Goal: Task Accomplishment & Management: Manage account settings

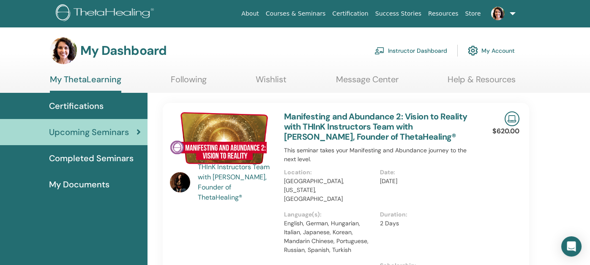
click at [406, 51] on link "Instructor Dashboard" at bounding box center [410, 50] width 73 height 19
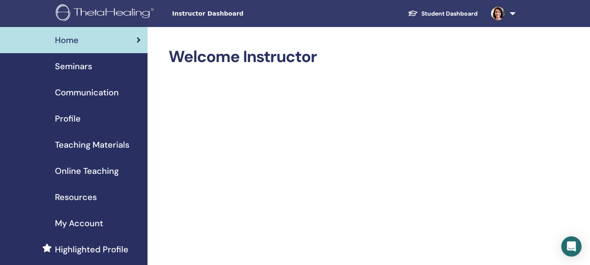
click at [69, 66] on span "Seminars" at bounding box center [73, 66] width 37 height 13
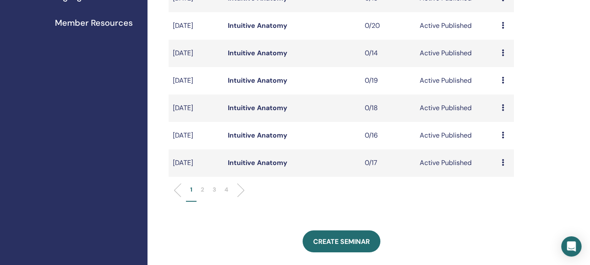
scroll to position [253, 0]
click at [213, 190] on p "3" at bounding box center [214, 189] width 3 height 9
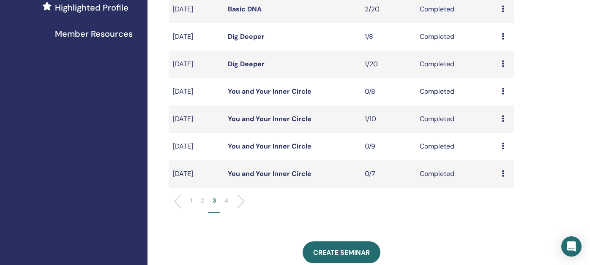
scroll to position [296, 0]
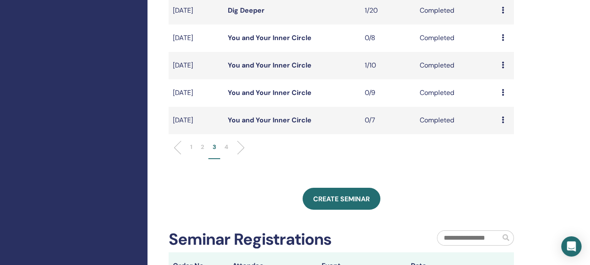
click at [201, 148] on p "2" at bounding box center [202, 147] width 3 height 9
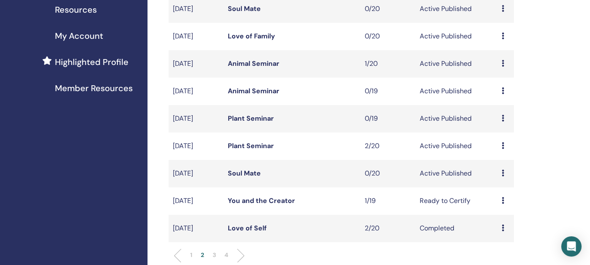
scroll to position [169, 0]
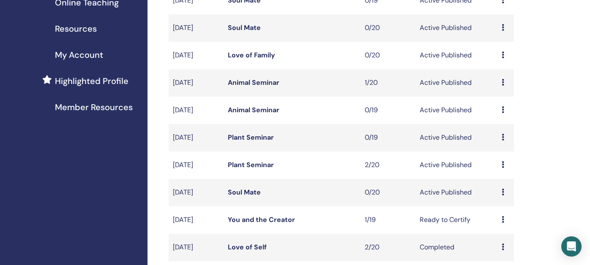
click at [249, 166] on link "Plant Seminar" at bounding box center [251, 165] width 46 height 9
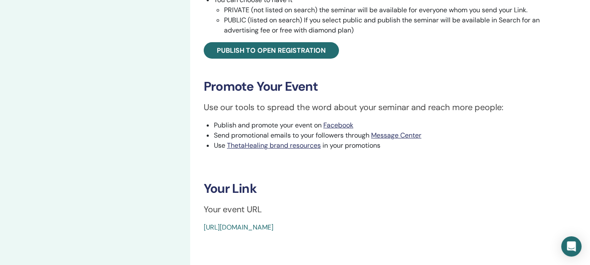
scroll to position [422, 0]
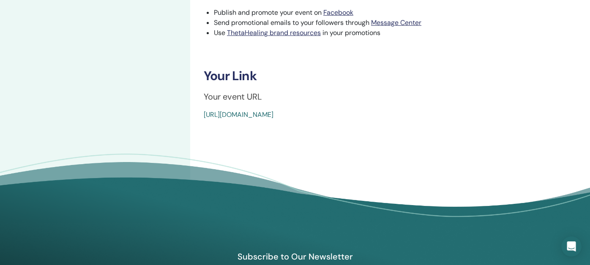
drag, startPoint x: 404, startPoint y: 112, endPoint x: 198, endPoint y: 116, distance: 206.2
copy link "https://www.thetahealing.com/seminar-363661-details.html"
click at [537, 97] on p "Your event URL" at bounding box center [387, 96] width 366 height 13
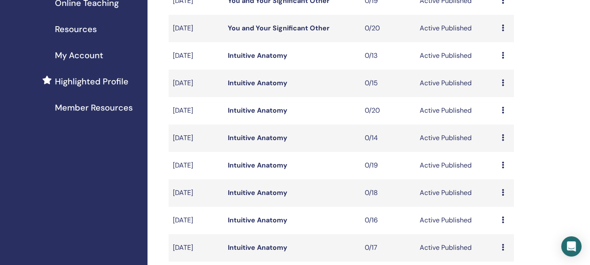
scroll to position [253, 0]
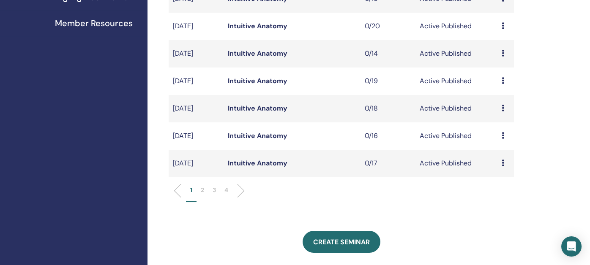
click at [202, 189] on p "2" at bounding box center [202, 190] width 3 height 9
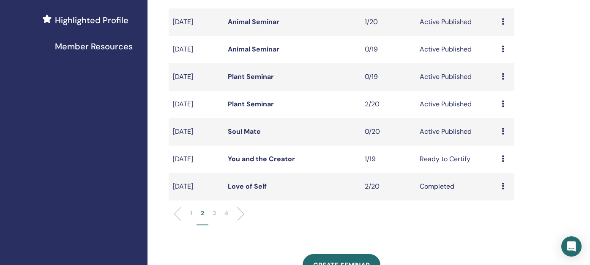
scroll to position [210, 0]
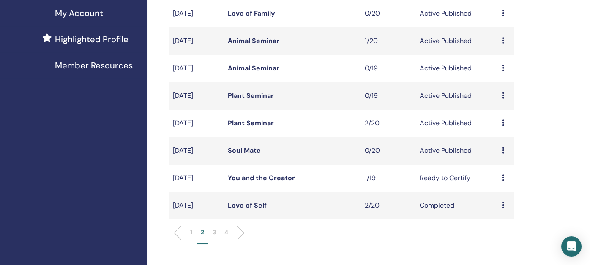
click at [256, 38] on link "Animal Seminar" at bounding box center [254, 40] width 52 height 9
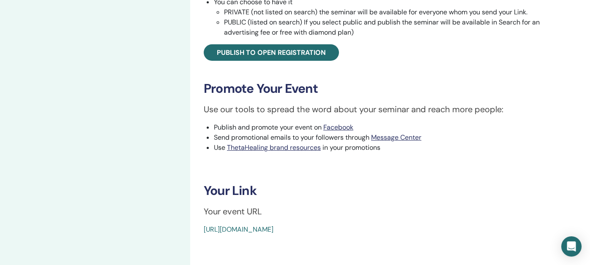
scroll to position [338, 0]
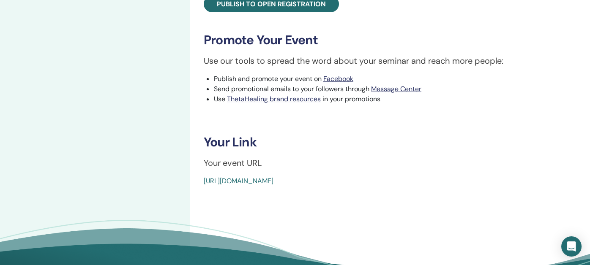
drag, startPoint x: 420, startPoint y: 181, endPoint x: 198, endPoint y: 183, distance: 221.8
copy link "[URL][DOMAIN_NAME]"
